Goal: Obtain resource: Obtain resource

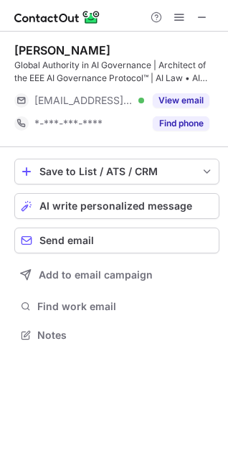
scroll to position [325, 228]
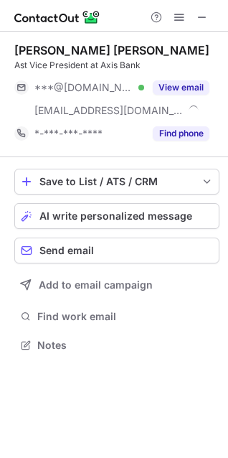
scroll to position [335, 228]
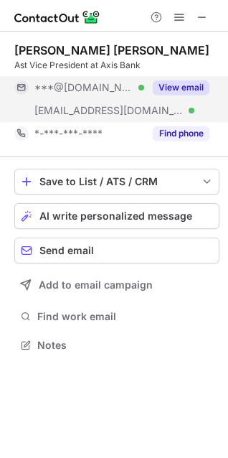
click at [159, 85] on button "View email" at bounding box center [181, 87] width 57 height 14
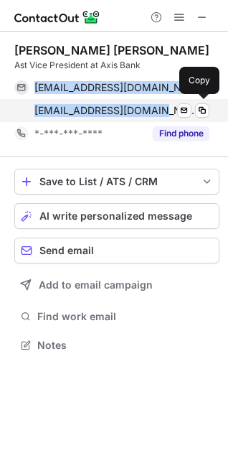
drag, startPoint x: 32, startPoint y: 87, endPoint x: 158, endPoint y: 116, distance: 128.9
click at [158, 116] on div "helloalpa167@yahoo.co.in Verified Send email Copy alpa.shah@axisbank.com Verifi…" at bounding box center [111, 99] width 195 height 46
copy div "helloalpa167@yahoo.co.in Verified Send email Copy alpa.shah@axisbank.com"
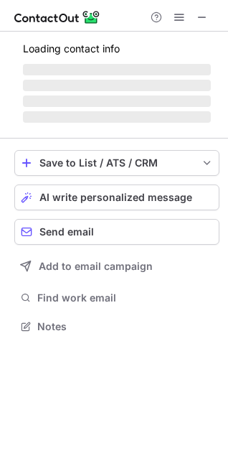
scroll to position [335, 228]
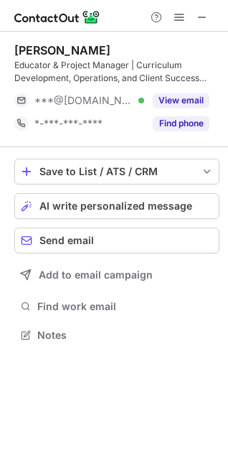
scroll to position [325, 228]
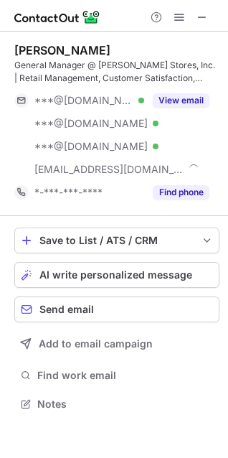
scroll to position [394, 228]
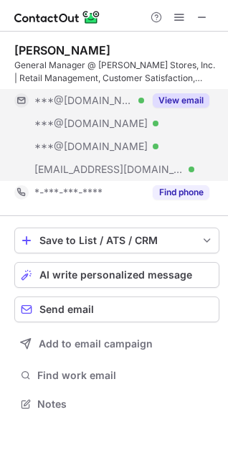
click at [165, 93] on div "View email" at bounding box center [176, 100] width 65 height 23
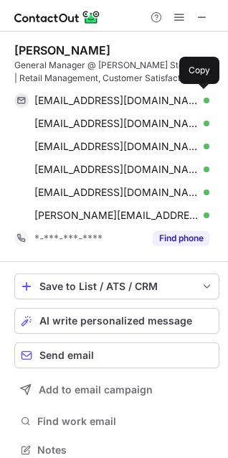
scroll to position [440, 218]
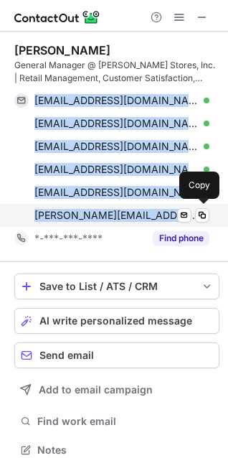
drag, startPoint x: 32, startPoint y: 98, endPoint x: 155, endPoint y: 226, distance: 177.2
click at [155, 226] on div "julzwilker48@gmail.com Verified Send email Copy donmario14@hotmail.com Verified…" at bounding box center [111, 158] width 195 height 138
copy div "julzwilker48@gmail.com Verified Send email Copy donmario14@hotmail.com Verified…"
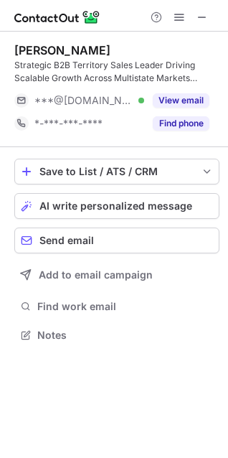
scroll to position [325, 228]
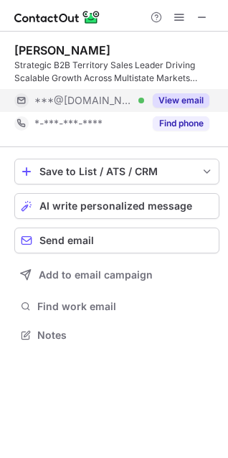
click at [170, 92] on div "View email" at bounding box center [176, 100] width 65 height 23
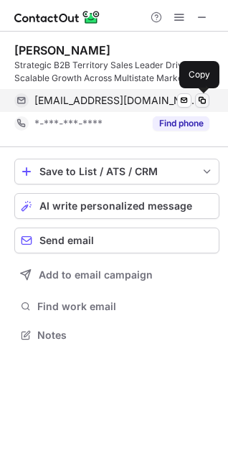
click at [203, 103] on span at bounding box center [202, 100] width 11 height 11
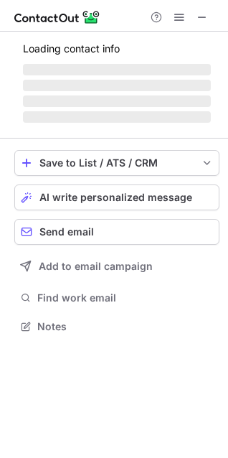
scroll to position [381, 228]
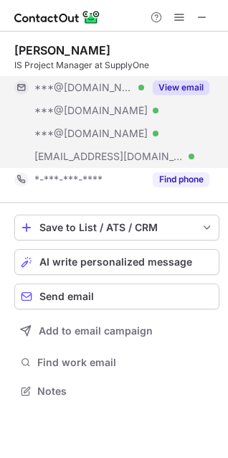
click at [195, 81] on button "View email" at bounding box center [181, 87] width 57 height 14
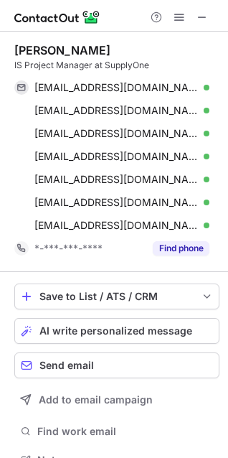
scroll to position [450, 218]
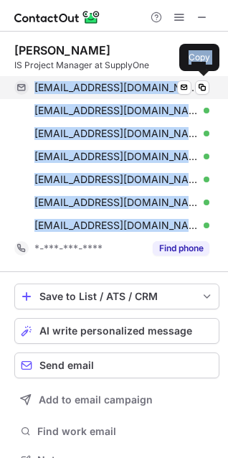
drag, startPoint x: 144, startPoint y: 229, endPoint x: 28, endPoint y: 95, distance: 177.2
click at [28, 95] on div "dickprimanti@hotmail.com Verified Send email Copy dprimanti@hotmail.com Verifie…" at bounding box center [111, 156] width 195 height 161
copy div "dickprimanti@hotmail.com Verified Send email Copy dprimanti@hotmail.com Verifie…"
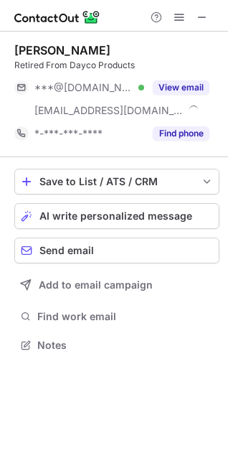
scroll to position [335, 228]
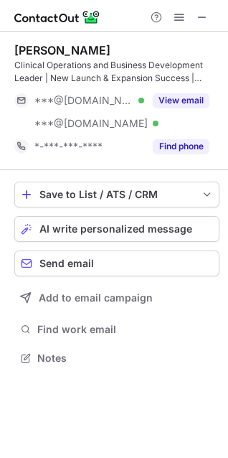
scroll to position [348, 228]
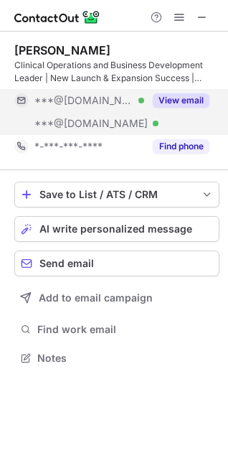
click at [169, 102] on button "View email" at bounding box center [181, 100] width 57 height 14
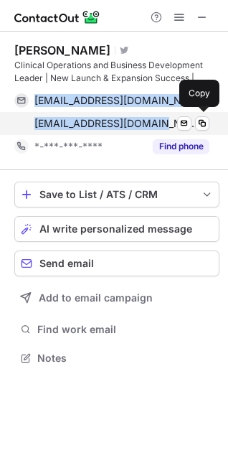
drag, startPoint x: 33, startPoint y: 96, endPoint x: 159, endPoint y: 126, distance: 130.1
click at [159, 126] on div "heatherrdmba@msn.com Verified Send email Copy featherrdmba@yahoo.com Verified S…" at bounding box center [111, 112] width 195 height 46
copy div "heatherrdmba@msn.com Verified Send email Copy featherrdmba@yahoo.com"
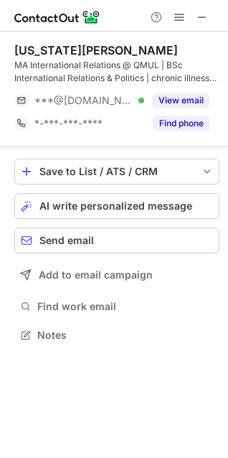
scroll to position [325, 228]
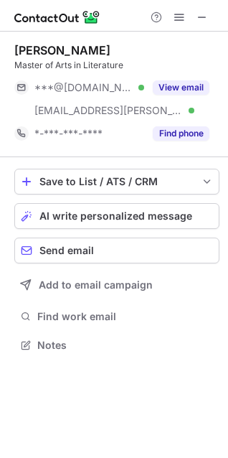
scroll to position [335, 228]
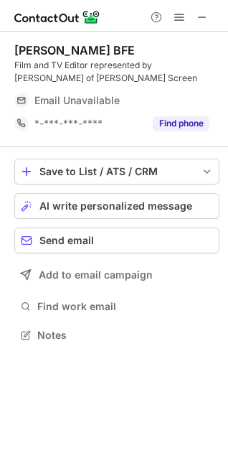
scroll to position [325, 228]
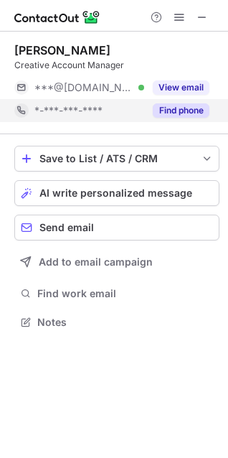
scroll to position [312, 228]
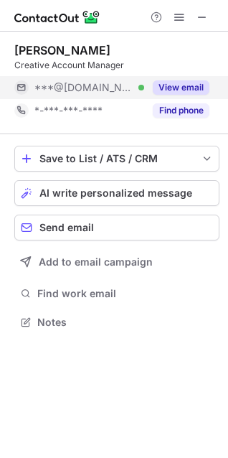
click at [181, 85] on button "View email" at bounding box center [181, 87] width 57 height 14
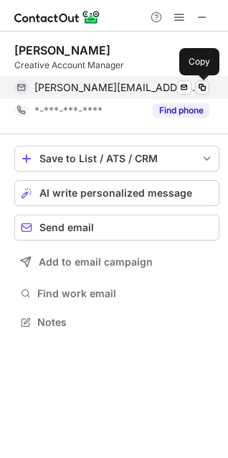
click at [198, 83] on span at bounding box center [202, 87] width 11 height 11
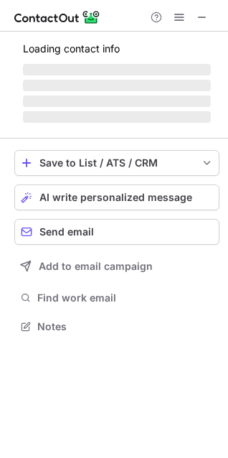
scroll to position [371, 228]
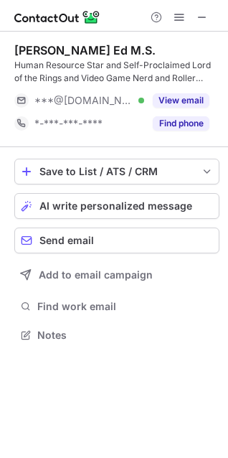
scroll to position [325, 228]
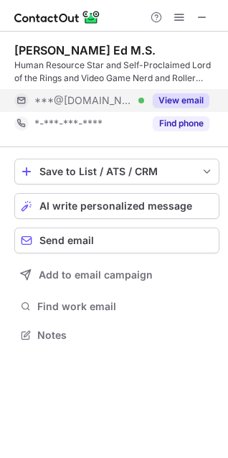
click at [171, 98] on button "View email" at bounding box center [181, 100] width 57 height 14
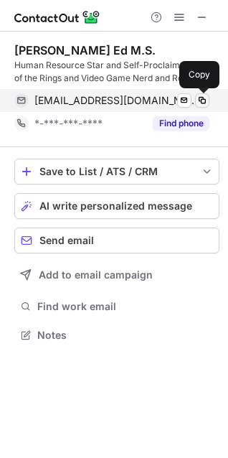
click at [202, 101] on span at bounding box center [202, 100] width 11 height 11
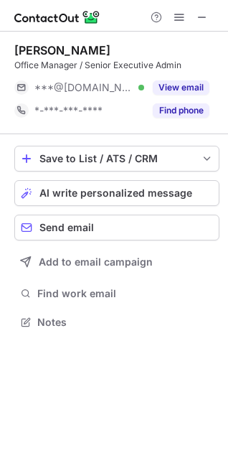
scroll to position [312, 228]
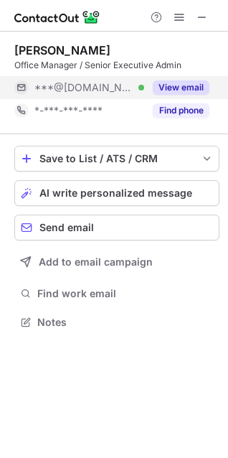
click at [166, 89] on button "View email" at bounding box center [181, 87] width 57 height 14
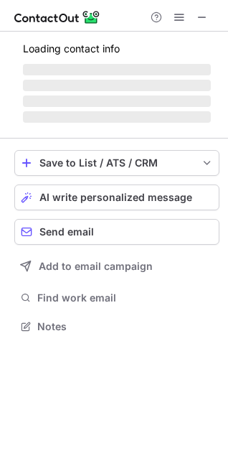
scroll to position [335, 228]
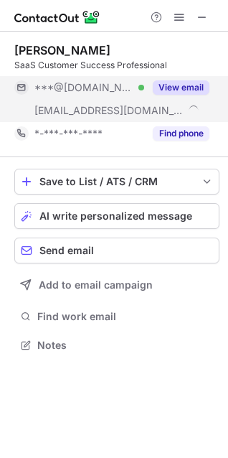
click at [179, 92] on button "View email" at bounding box center [181, 87] width 57 height 14
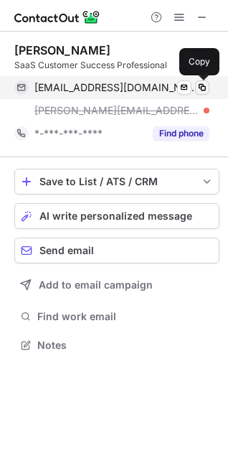
click at [204, 88] on span at bounding box center [202, 87] width 11 height 11
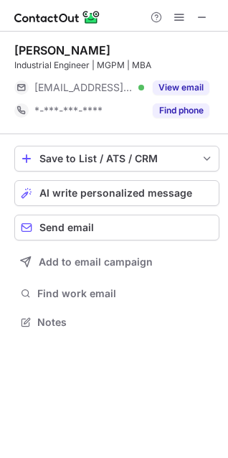
scroll to position [312, 228]
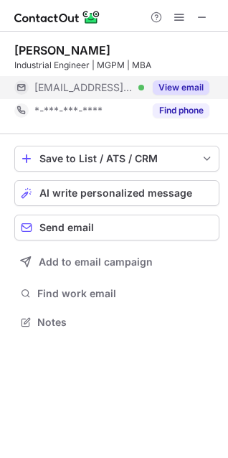
click at [202, 85] on button "View email" at bounding box center [181, 87] width 57 height 14
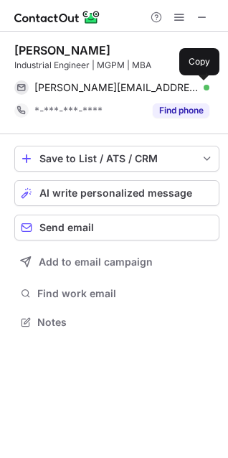
click at [202, 85] on span at bounding box center [202, 87] width 11 height 11
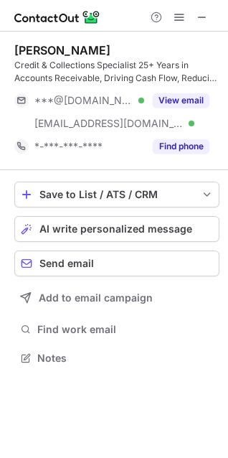
scroll to position [348, 228]
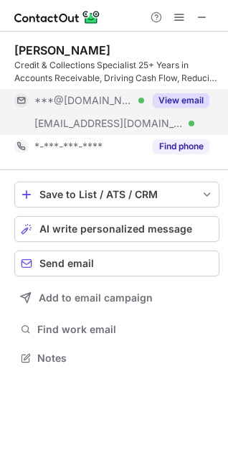
click at [185, 101] on button "View email" at bounding box center [181, 100] width 57 height 14
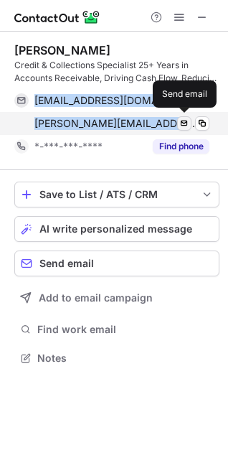
drag, startPoint x: 33, startPoint y: 101, endPoint x: 178, endPoint y: 126, distance: 147.3
click at [178, 126] on div "marcuscornhill72@gmail.com Verified Send email Copy marcus.cornhill@randstad.ca…" at bounding box center [111, 112] width 195 height 46
copy div "marcuscornhill72@gmail.com Verified Send email Copy marcus.cornhill@randstad.ca…"
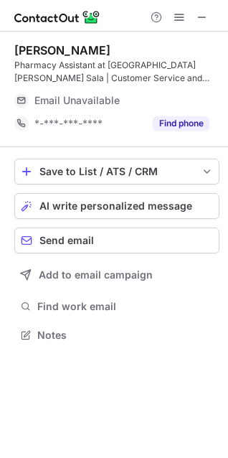
scroll to position [325, 228]
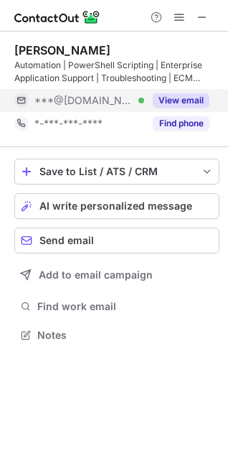
scroll to position [7, 7]
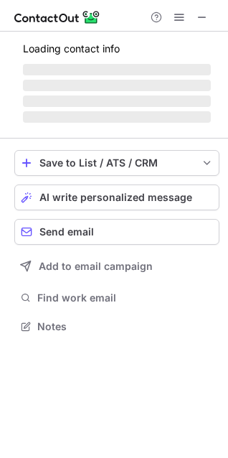
click at [200, 96] on span "‌" at bounding box center [117, 101] width 188 height 11
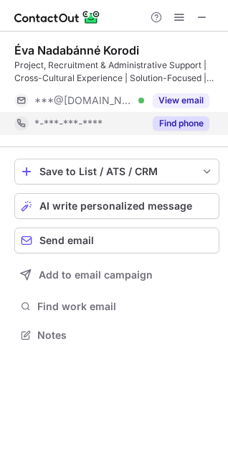
scroll to position [325, 228]
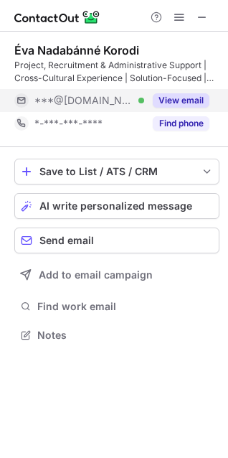
click at [168, 99] on button "View email" at bounding box center [181, 100] width 57 height 14
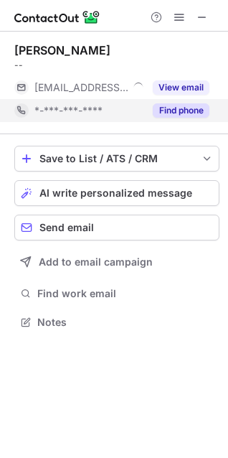
scroll to position [312, 228]
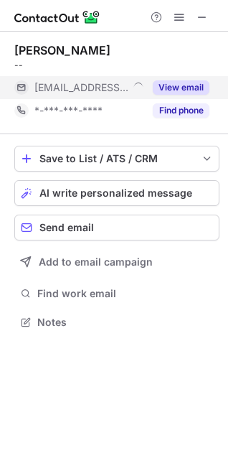
click at [162, 91] on button "View email" at bounding box center [181, 87] width 57 height 14
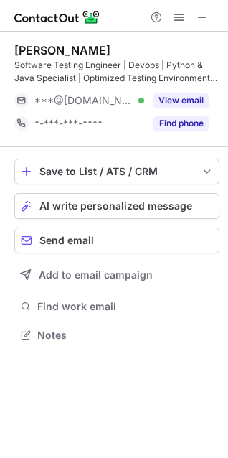
scroll to position [325, 228]
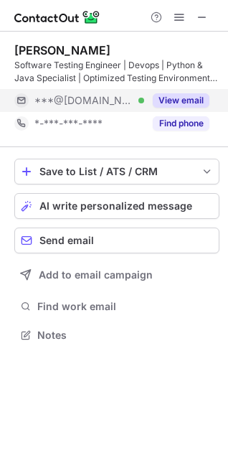
click at [179, 92] on div "View email" at bounding box center [176, 100] width 65 height 23
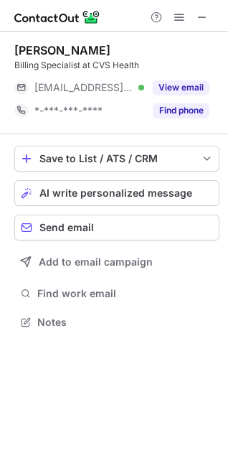
scroll to position [312, 228]
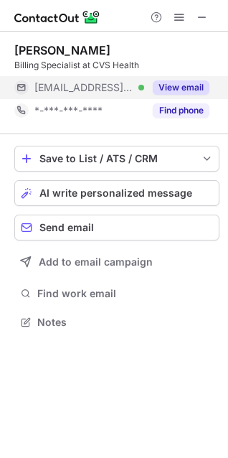
click at [180, 83] on button "View email" at bounding box center [181, 87] width 57 height 14
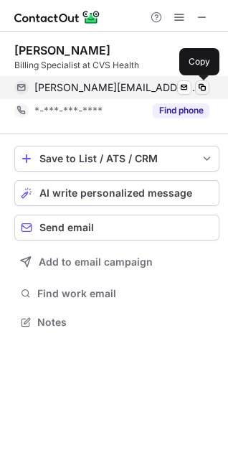
click at [204, 84] on span at bounding box center [202, 87] width 11 height 11
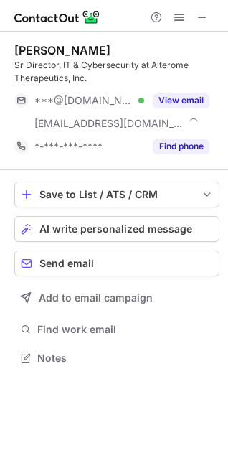
scroll to position [348, 228]
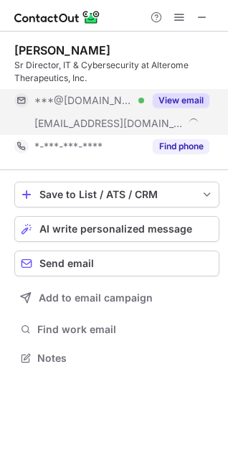
click at [165, 102] on button "View email" at bounding box center [181, 100] width 57 height 14
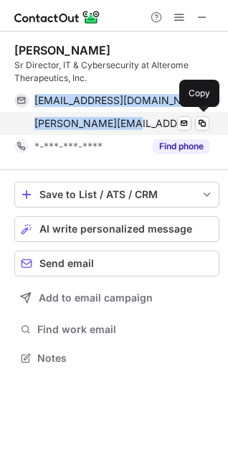
drag, startPoint x: 32, startPoint y: 101, endPoint x: 131, endPoint y: 124, distance: 101.7
click at [131, 124] on div "mggoodman@hotmail.com Verified Send email Copy greg@alterome.com Send email Copy" at bounding box center [111, 112] width 195 height 46
copy div "mggoodman@hotmail.com Verified Send email Copy greg@alterome.com"
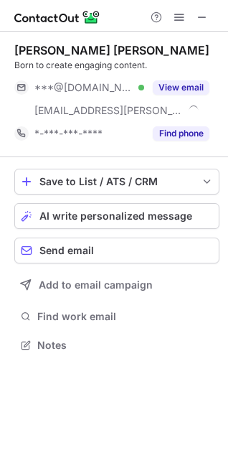
scroll to position [335, 228]
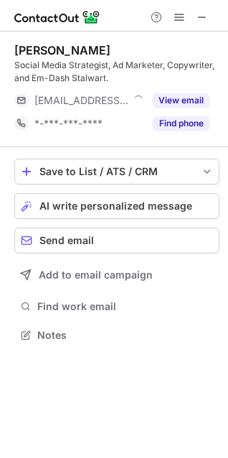
scroll to position [325, 228]
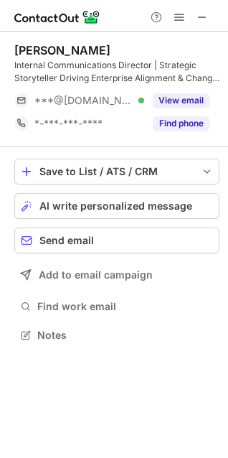
scroll to position [325, 228]
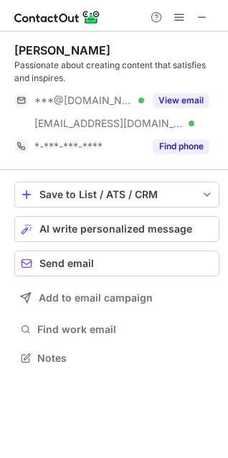
scroll to position [348, 228]
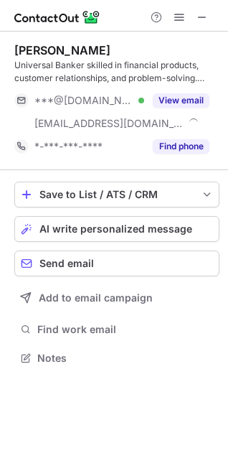
scroll to position [348, 228]
click at [182, 99] on button "View email" at bounding box center [181, 100] width 57 height 14
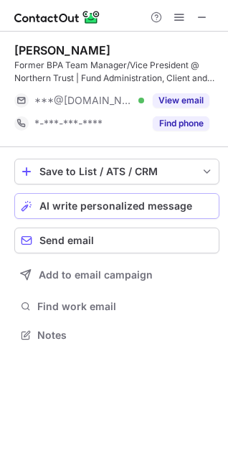
scroll to position [325, 228]
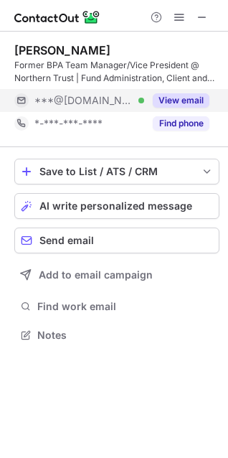
click at [177, 98] on button "View email" at bounding box center [181, 100] width 57 height 14
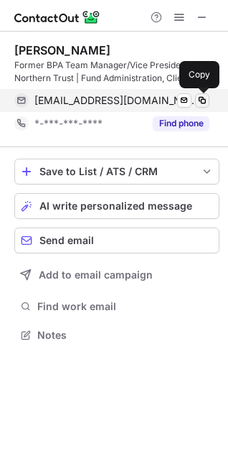
click at [197, 96] on span at bounding box center [202, 100] width 11 height 11
